Goal: Use online tool/utility

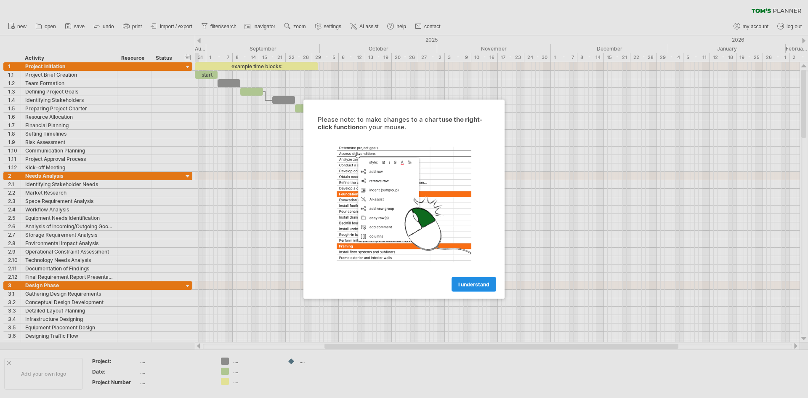
click at [477, 283] on span "I understand" at bounding box center [473, 284] width 31 height 6
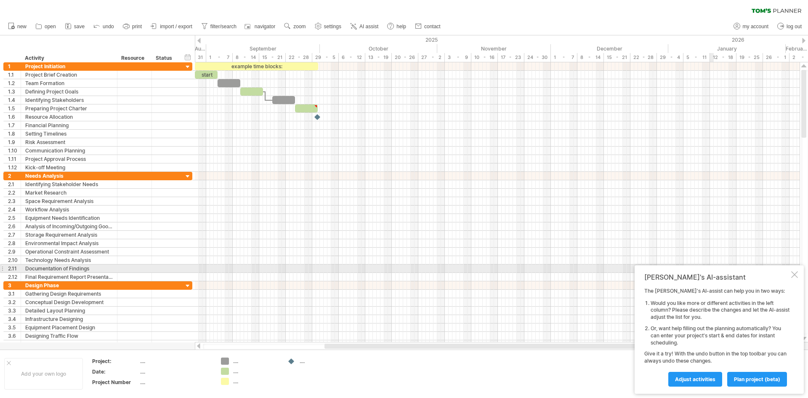
click at [796, 272] on div at bounding box center [794, 274] width 7 height 7
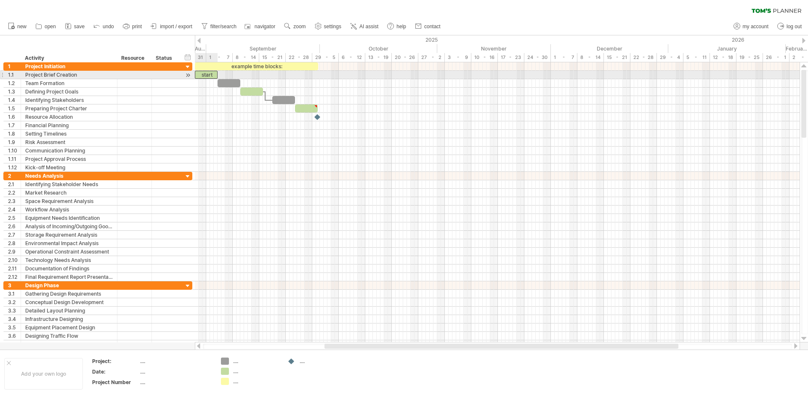
click at [208, 73] on div "start" at bounding box center [206, 75] width 23 height 8
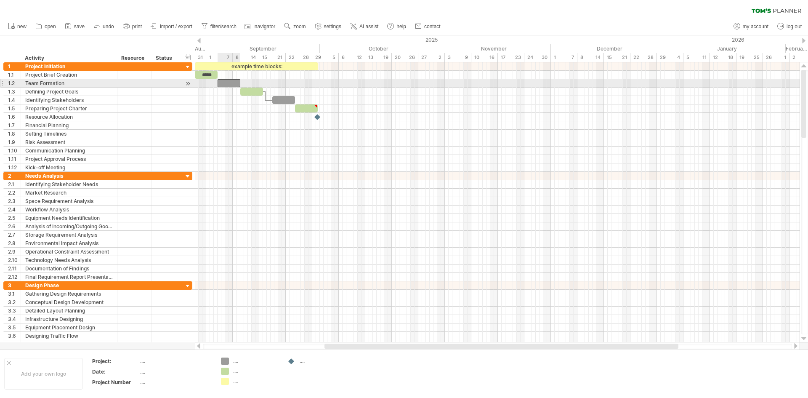
click at [221, 81] on div at bounding box center [229, 83] width 23 height 8
drag, startPoint x: 228, startPoint y: 83, endPoint x: 245, endPoint y: 85, distance: 17.0
click at [245, 85] on div at bounding box center [248, 83] width 23 height 8
drag, startPoint x: 251, startPoint y: 83, endPoint x: 274, endPoint y: 85, distance: 22.4
click at [274, 85] on div at bounding box center [270, 83] width 23 height 8
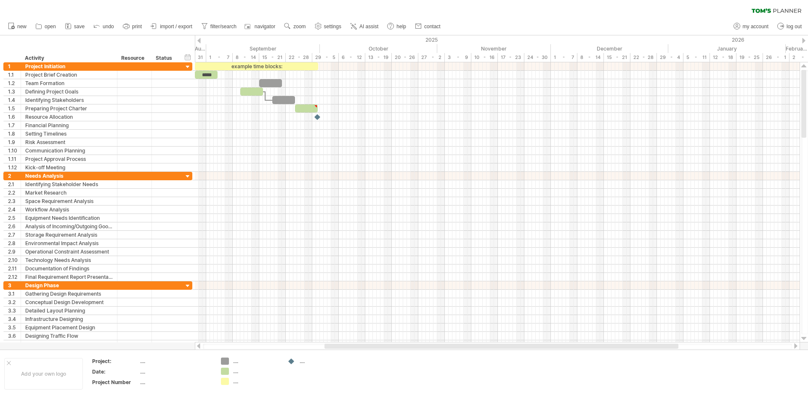
click at [83, 22] on link "save" at bounding box center [75, 26] width 24 height 11
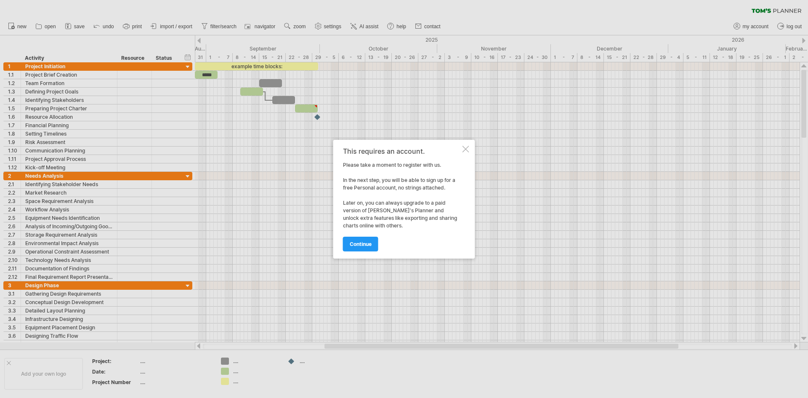
click at [467, 146] on div at bounding box center [466, 149] width 7 height 7
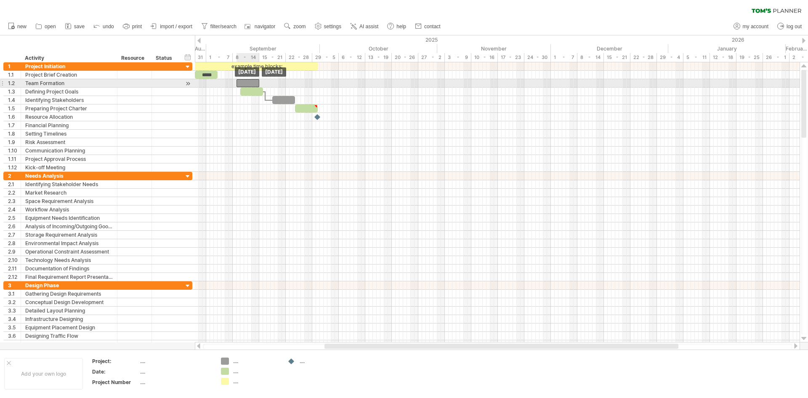
drag, startPoint x: 272, startPoint y: 82, endPoint x: 249, endPoint y: 84, distance: 23.2
click at [249, 84] on div at bounding box center [248, 83] width 23 height 8
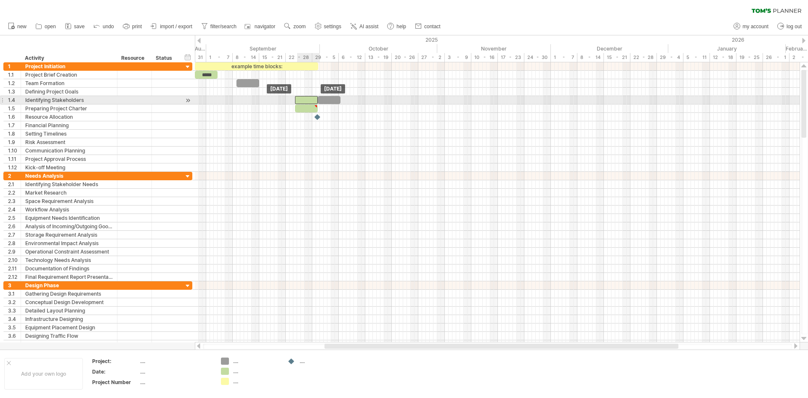
drag, startPoint x: 251, startPoint y: 91, endPoint x: 306, endPoint y: 97, distance: 55.5
